Goal: Task Accomplishment & Management: Use online tool/utility

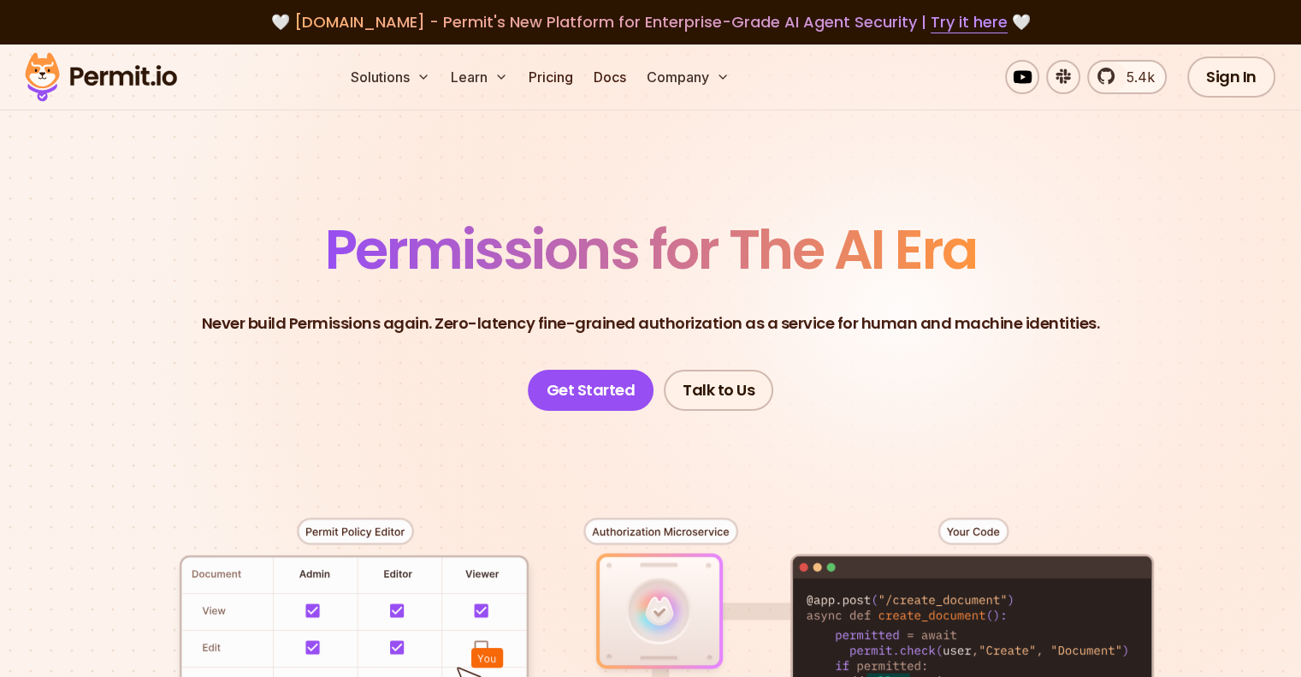
click at [1107, 213] on section "Permissions for The AI Era Never build Permissions again. Zero-latency fine-gra…" at bounding box center [650, 608] width 1301 height 1129
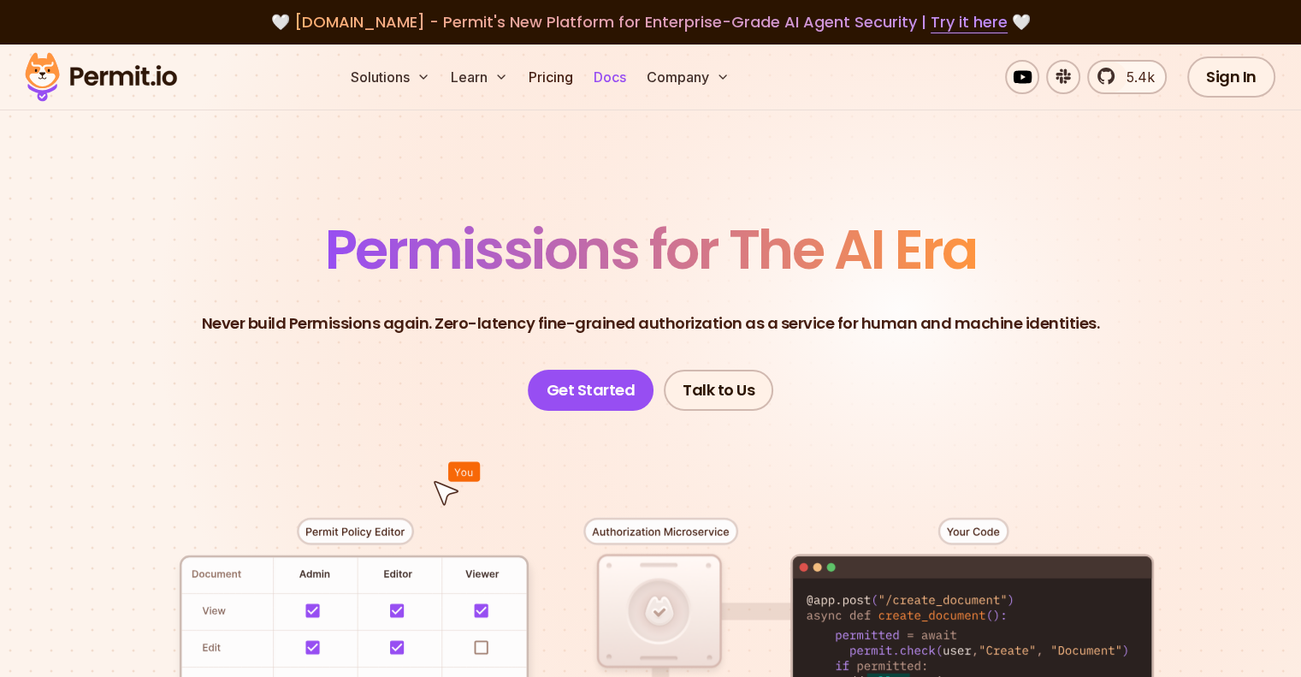
click at [633, 79] on link "Docs" at bounding box center [610, 77] width 46 height 34
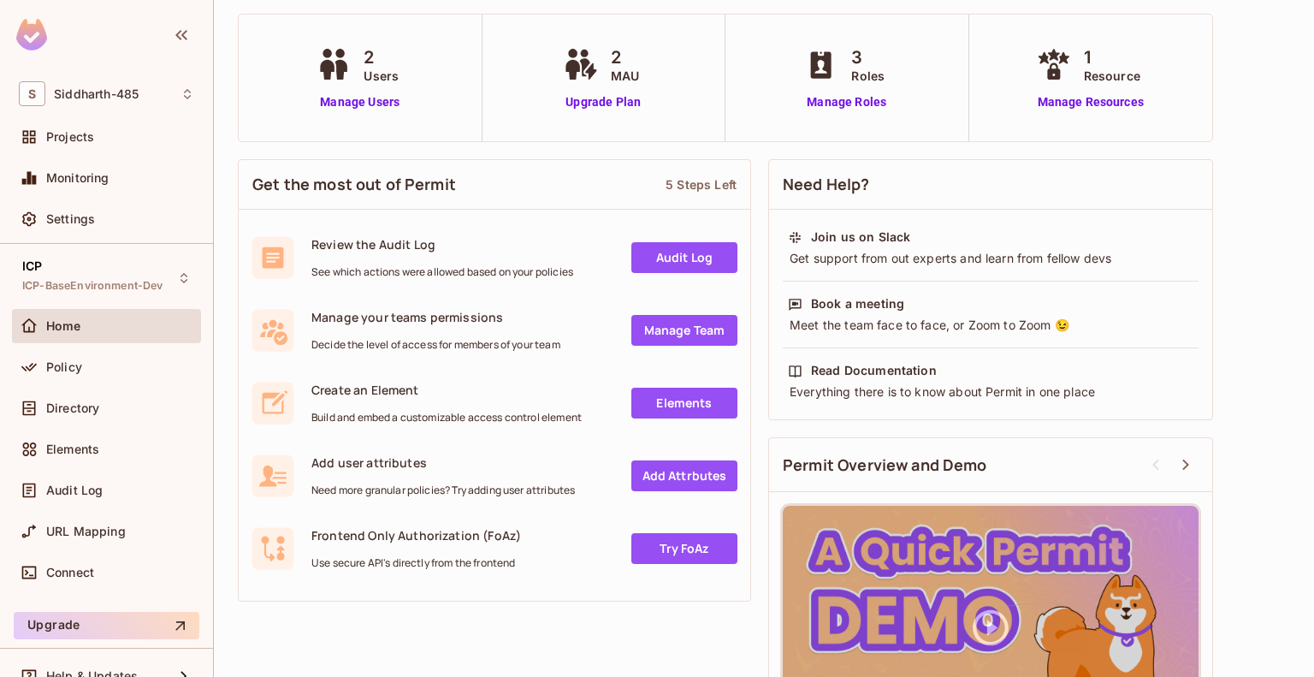
scroll to position [105, 0]
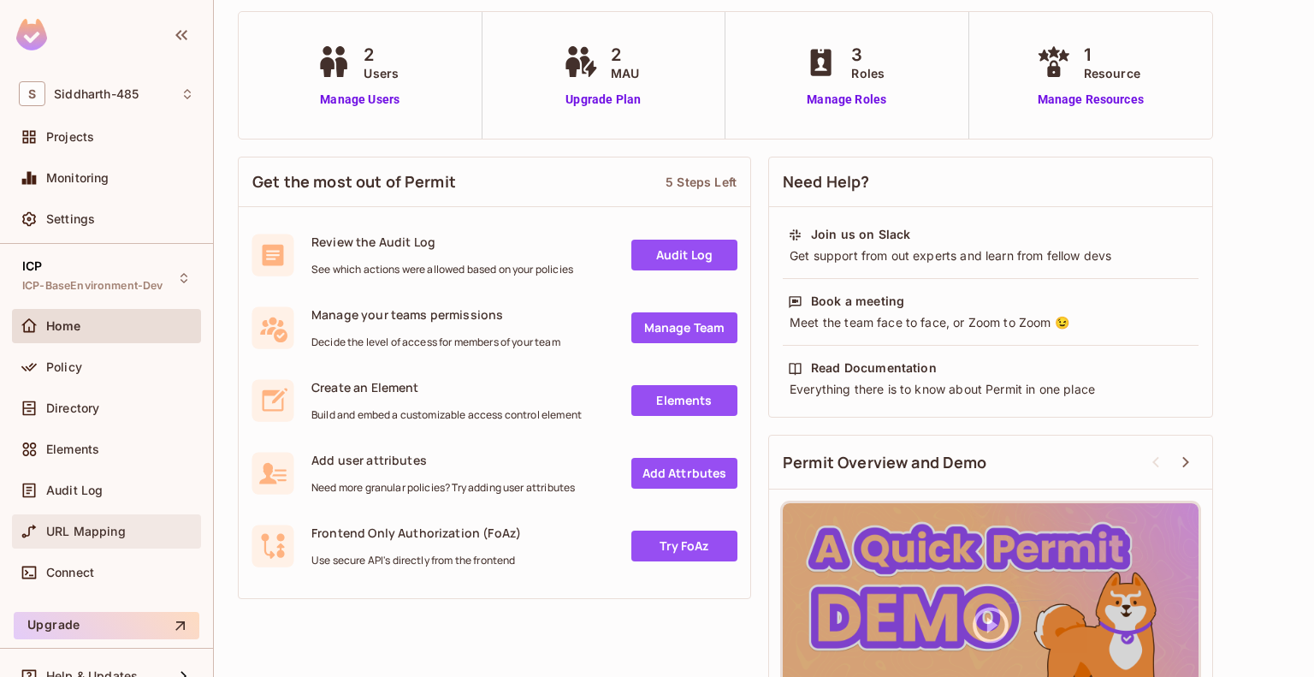
click at [68, 529] on span "URL Mapping" at bounding box center [86, 531] width 80 height 14
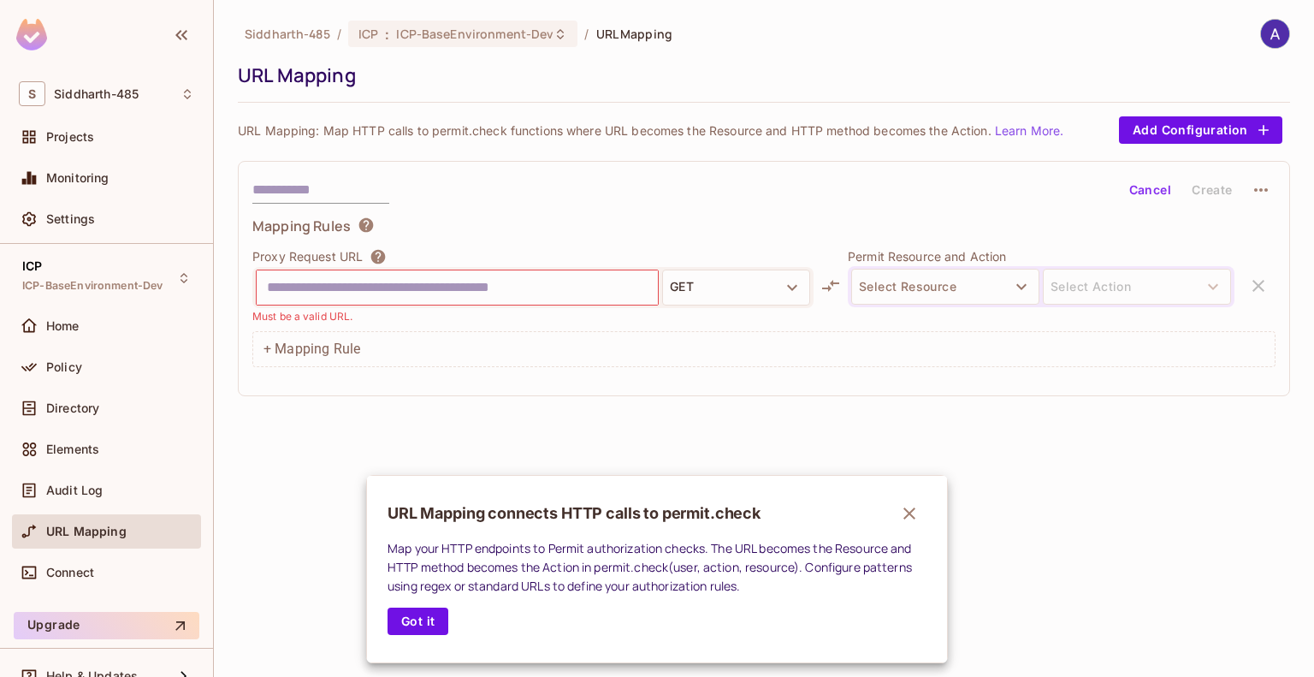
click at [541, 397] on div at bounding box center [657, 338] width 1314 height 677
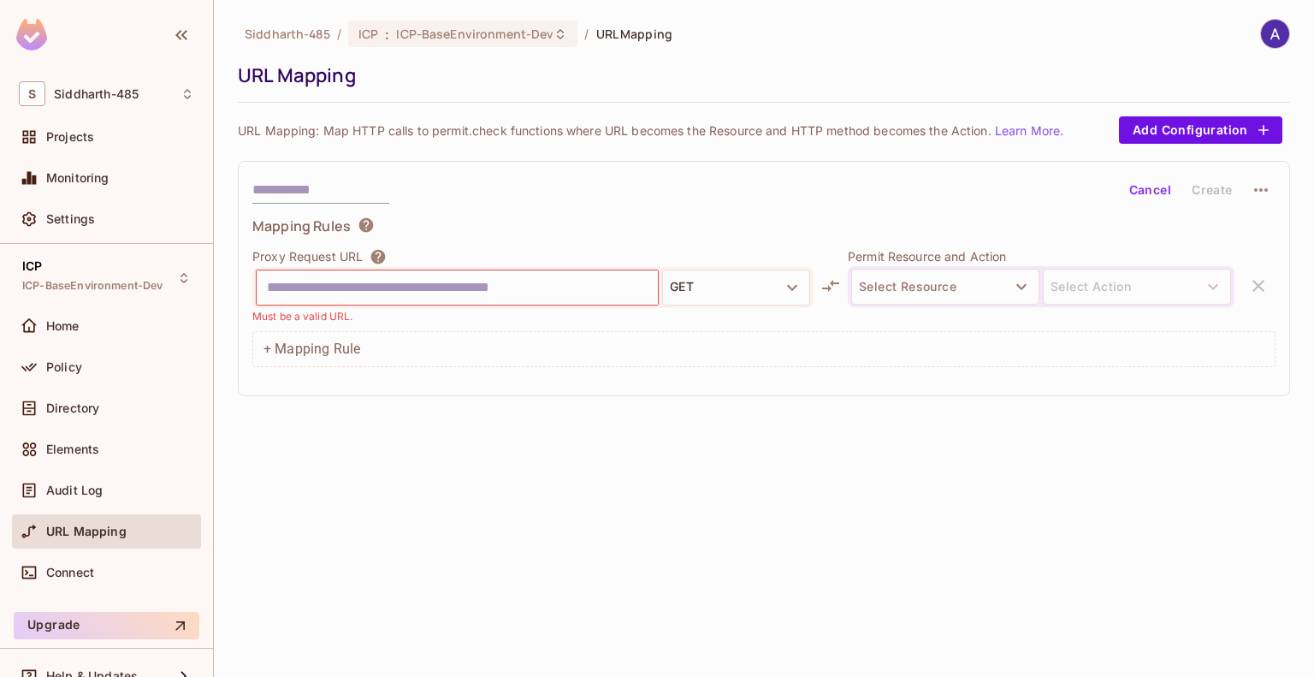
click at [358, 283] on input "text" at bounding box center [457, 287] width 381 height 27
